Goal: Task Accomplishment & Management: Manage account settings

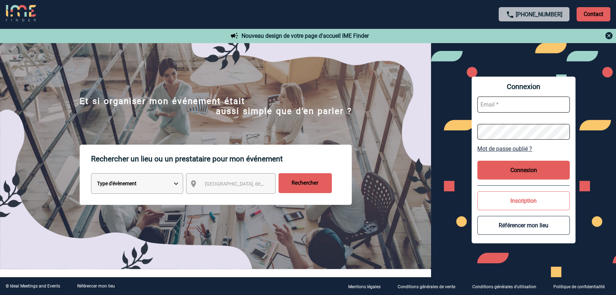
type input "gvacher@ime-groupe.com"
click at [509, 168] on button "Connexion" at bounding box center [523, 169] width 93 height 19
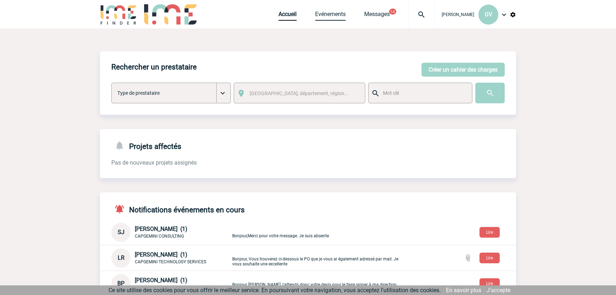
click at [342, 17] on link "Evénements" at bounding box center [330, 16] width 31 height 10
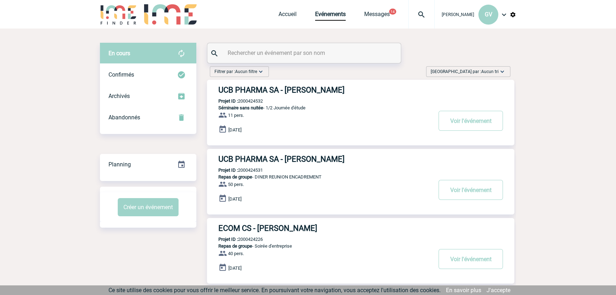
click at [301, 52] on input "text" at bounding box center [305, 53] width 158 height 10
paste input "2000425110"
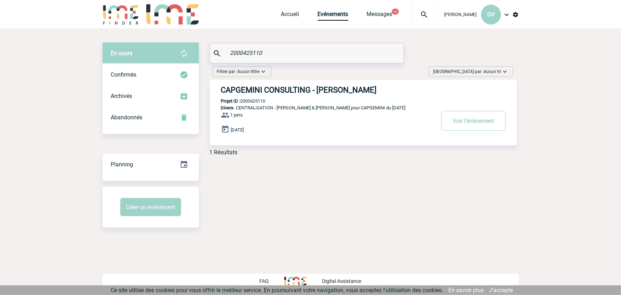
type input "2000425110"
click at [459, 121] on button "Voir l'événement" at bounding box center [473, 121] width 64 height 20
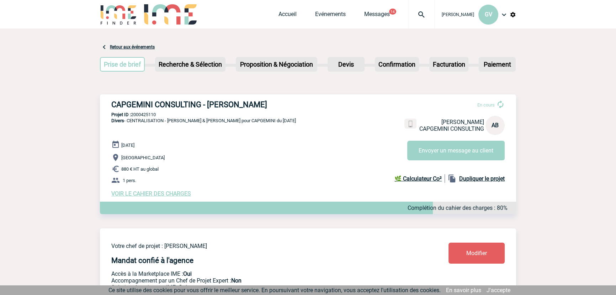
drag, startPoint x: 180, startPoint y: 191, endPoint x: 178, endPoint y: 196, distance: 4.6
click at [180, 192] on div "[DATE] [GEOGRAPHIC_DATA] 880 € HT au global 1 pers. VOIR LE CAHIER DES CHARGES …" at bounding box center [313, 168] width 405 height 57
click at [178, 196] on span "VOIR LE CAHIER DES CHARGES" at bounding box center [151, 193] width 80 height 7
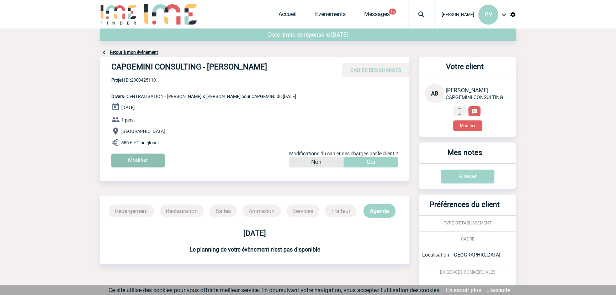
drag, startPoint x: 141, startPoint y: 169, endPoint x: 143, endPoint y: 165, distance: 4.6
click at [142, 167] on div "Modifier" at bounding box center [260, 162] width 298 height 19
click at [147, 160] on input "Modifier" at bounding box center [137, 160] width 53 height 14
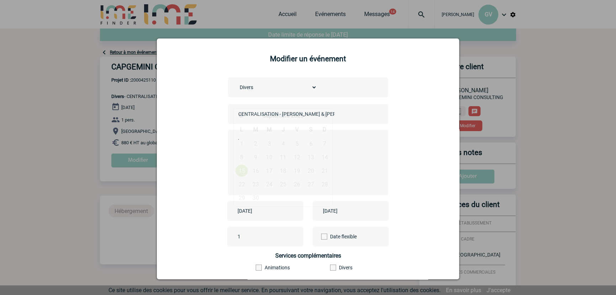
click at [259, 208] on input "[DATE]" at bounding box center [260, 210] width 49 height 9
drag, startPoint x: 296, startPoint y: 143, endPoint x: 335, endPoint y: 223, distance: 88.8
click at [295, 144] on link "5" at bounding box center [297, 143] width 13 height 13
type input "[DATE]"
click at [338, 214] on input "[DATE]" at bounding box center [345, 210] width 49 height 9
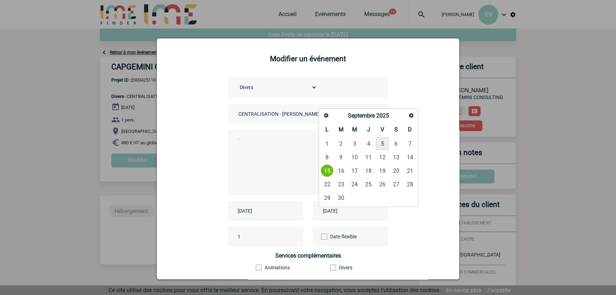
click at [378, 142] on link "5" at bounding box center [382, 143] width 13 height 13
type input "[DATE]"
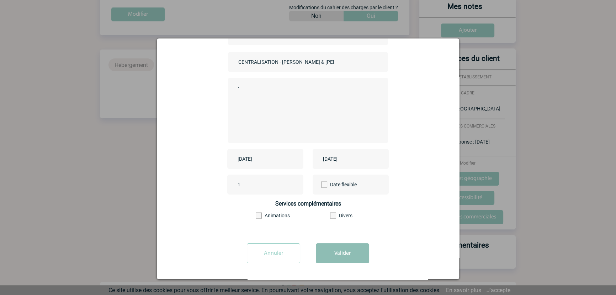
scroll to position [154, 0]
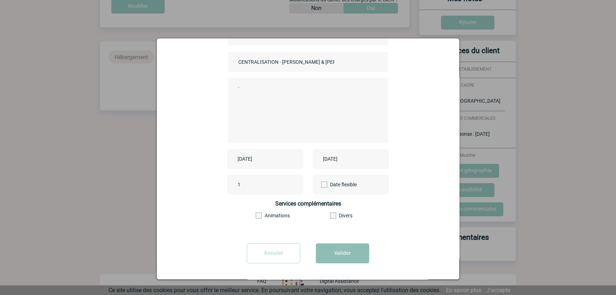
click at [350, 253] on button "Valider" at bounding box center [342, 253] width 53 height 20
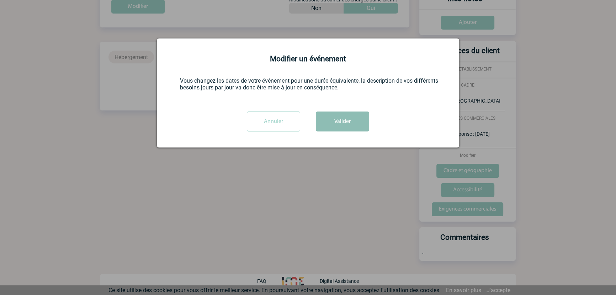
scroll to position [0, 0]
click at [340, 122] on button "Valider" at bounding box center [342, 121] width 53 height 20
